Goal: Task Accomplishment & Management: Manage account settings

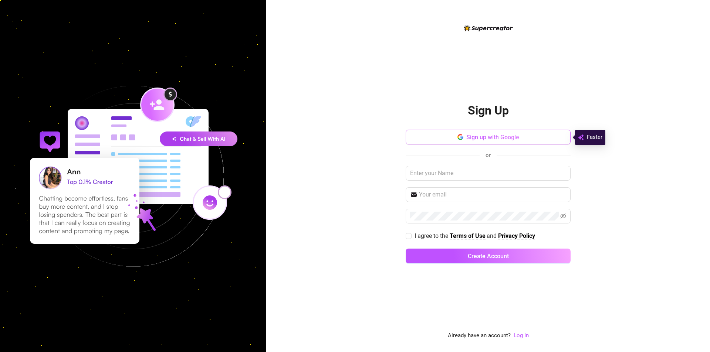
click at [493, 139] on span "Sign up with Google" at bounding box center [492, 137] width 53 height 7
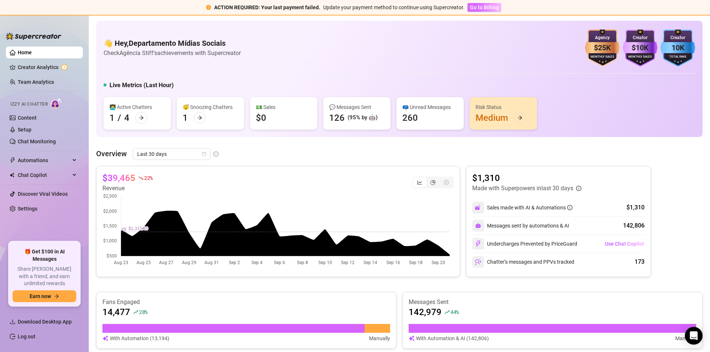
click at [481, 6] on span "Go to Billing" at bounding box center [484, 7] width 29 height 6
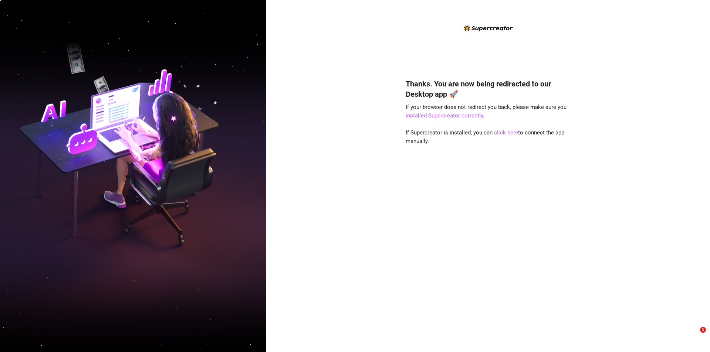
click at [511, 131] on link "click here" at bounding box center [506, 132] width 24 height 7
